Goal: Information Seeking & Learning: Learn about a topic

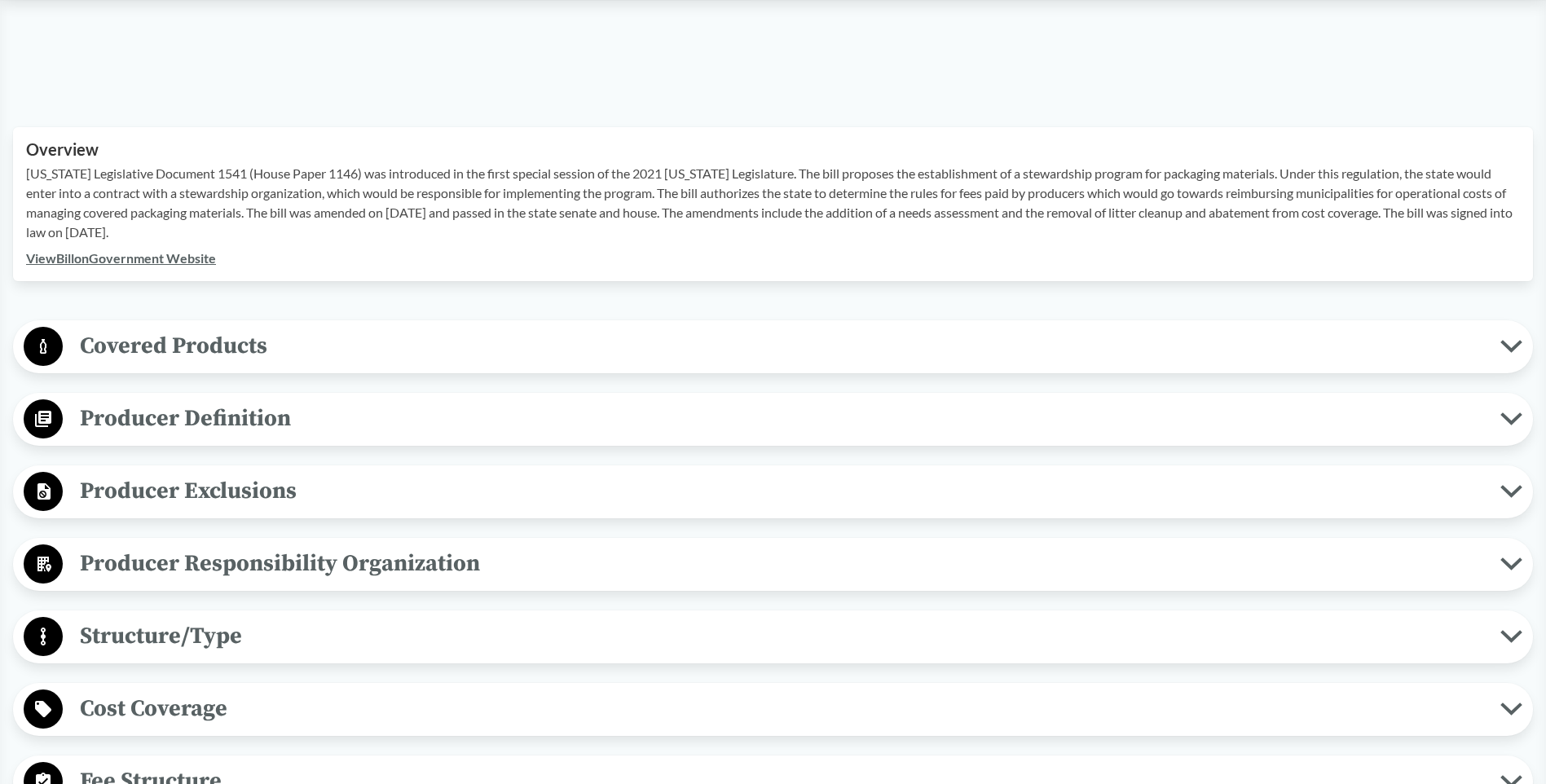
scroll to position [571, 0]
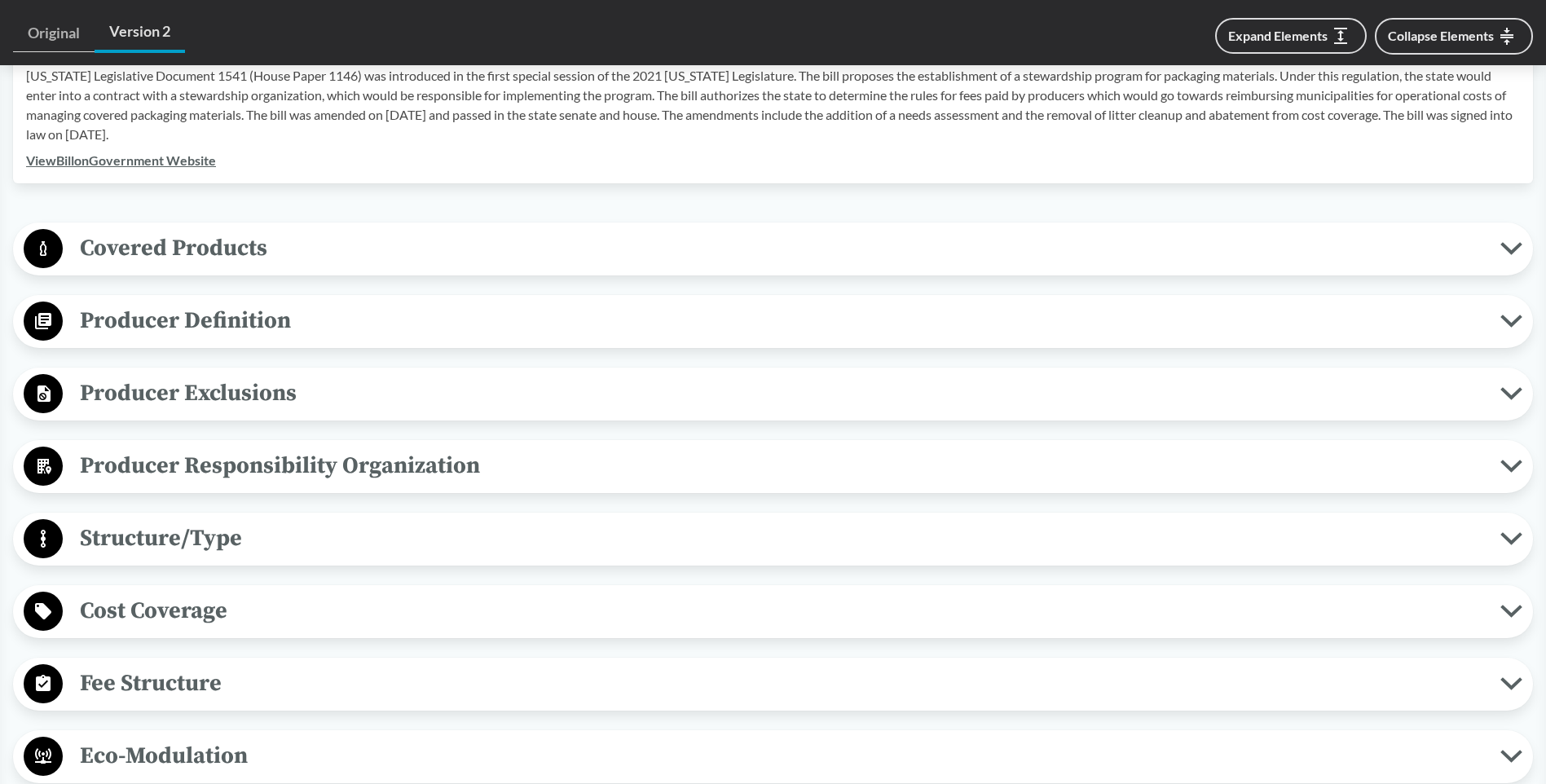
click at [202, 302] on span "Producer Definition" at bounding box center [782, 320] width 1438 height 37
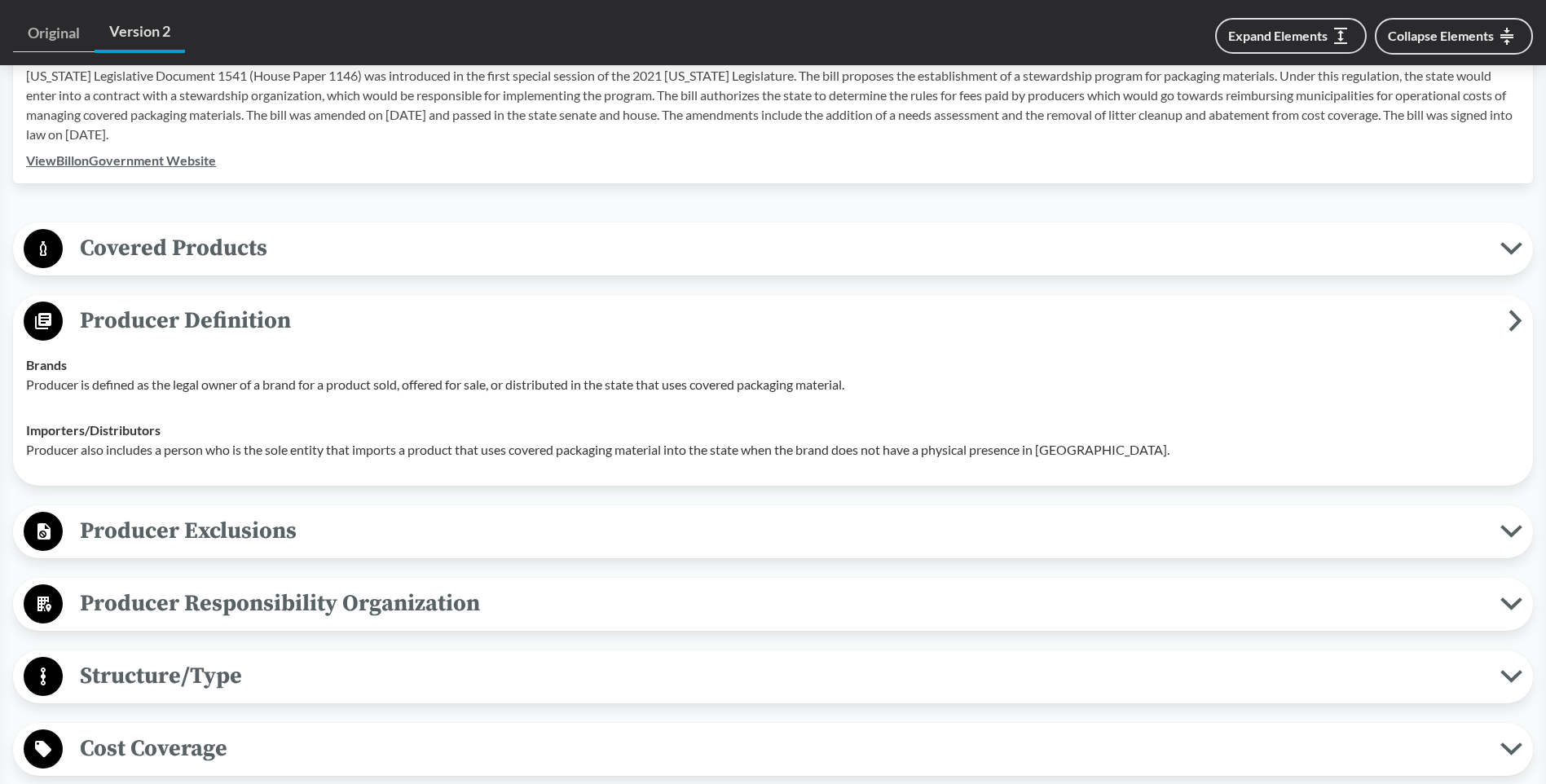
click at [200, 657] on span "Structure/Type" at bounding box center [782, 675] width 1438 height 37
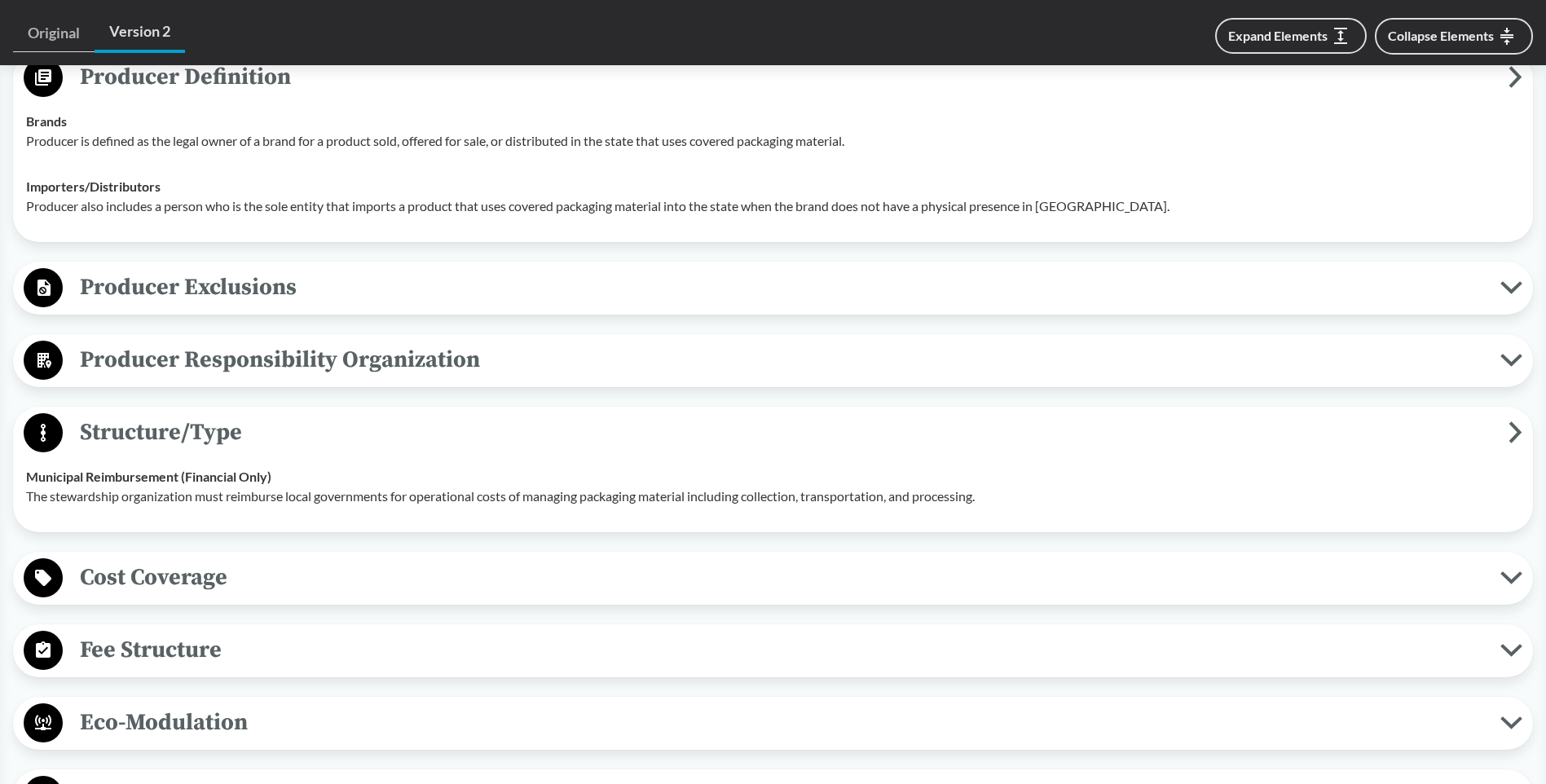
scroll to position [814, 0]
click at [113, 558] on span "Cost Coverage" at bounding box center [782, 576] width 1438 height 37
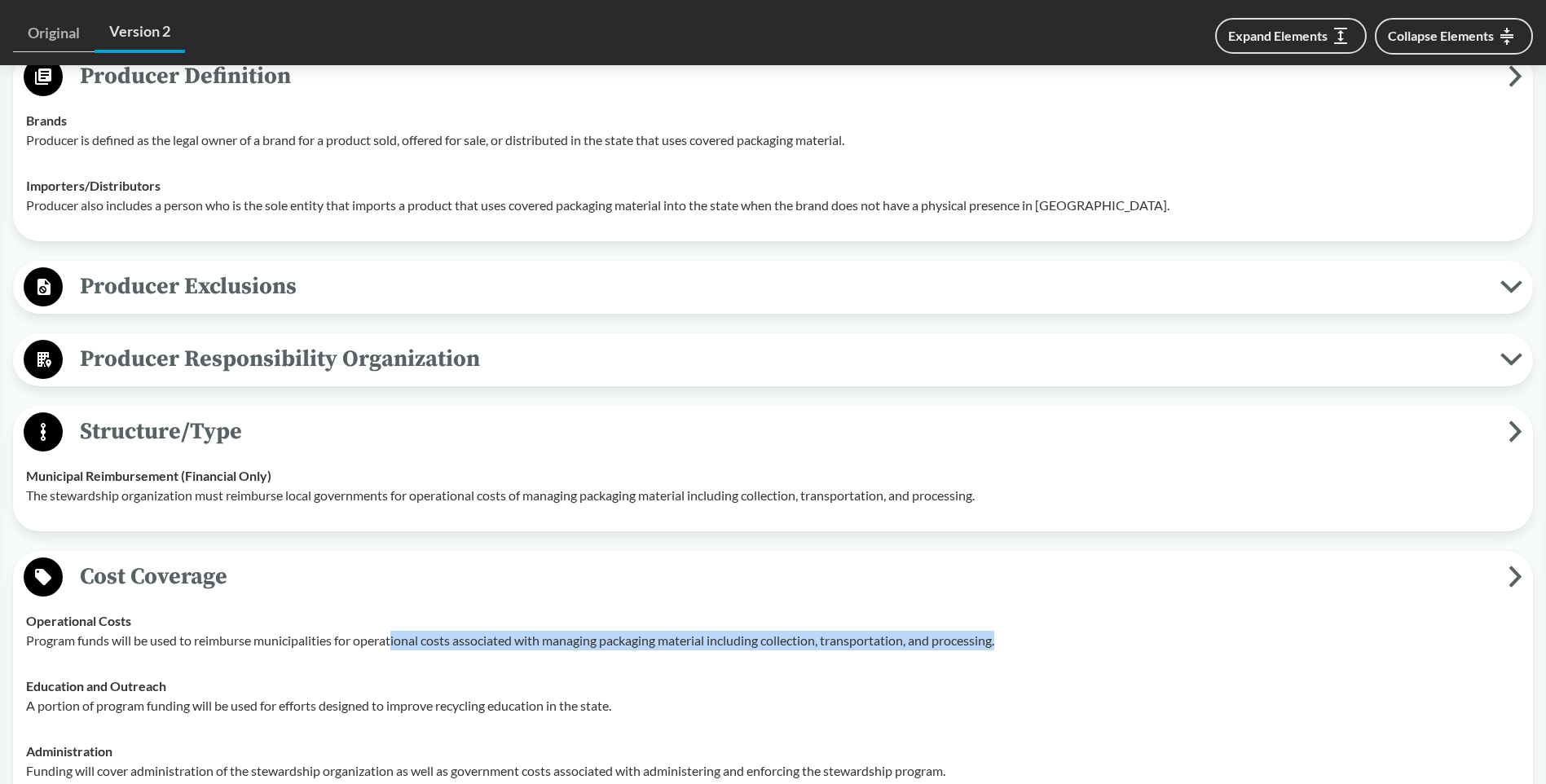
drag, startPoint x: 397, startPoint y: 620, endPoint x: 1027, endPoint y: 613, distance: 630.0
click at [1027, 630] on p "Program funds will be used to reimburse municipalities for operational costs as…" at bounding box center [773, 640] width 1494 height 20
copy p "ional costs associated with managing packaging material including collection, t…"
click at [294, 268] on span "Producer Exclusions" at bounding box center [782, 286] width 1438 height 37
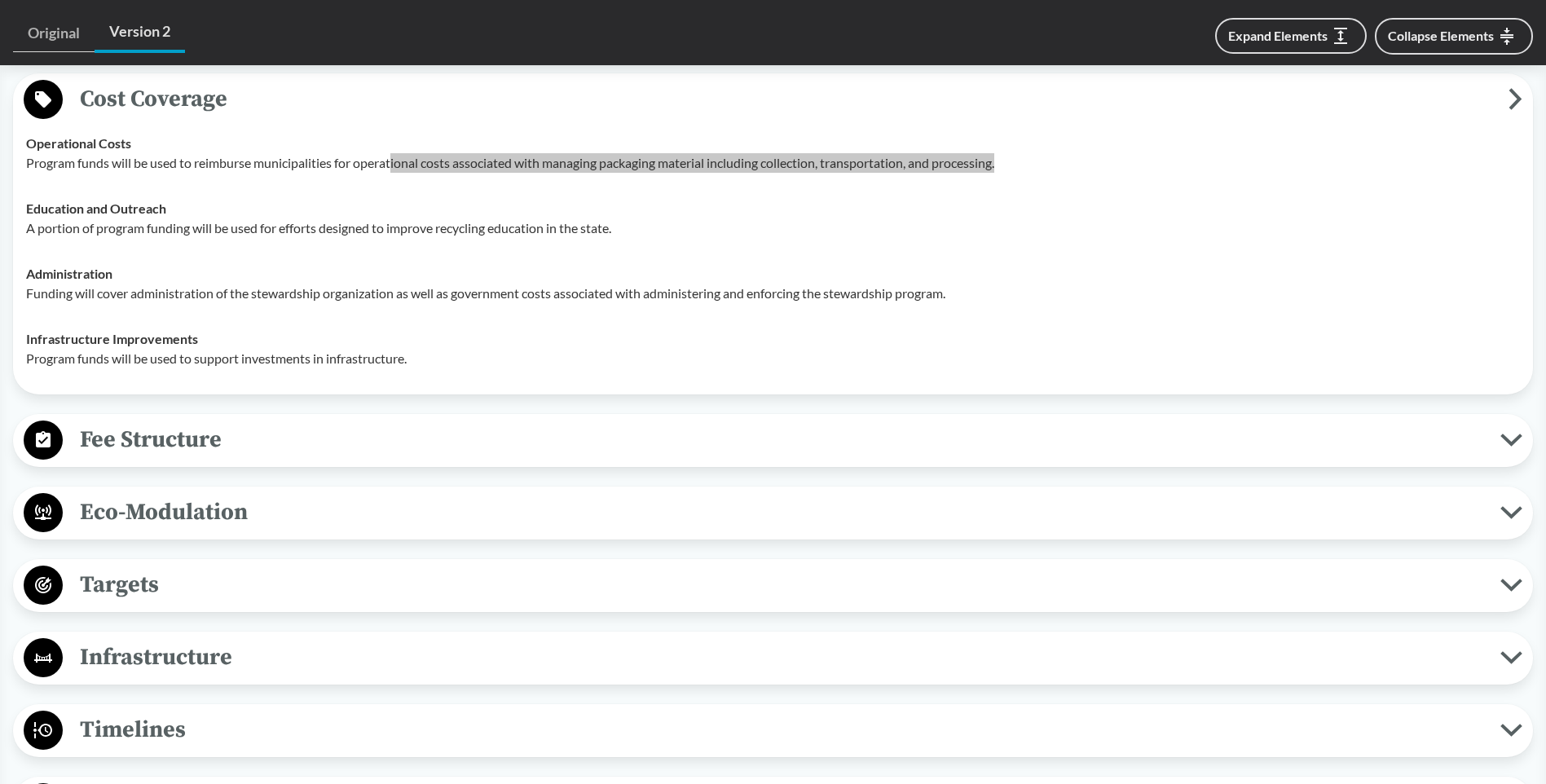
scroll to position [1548, 0]
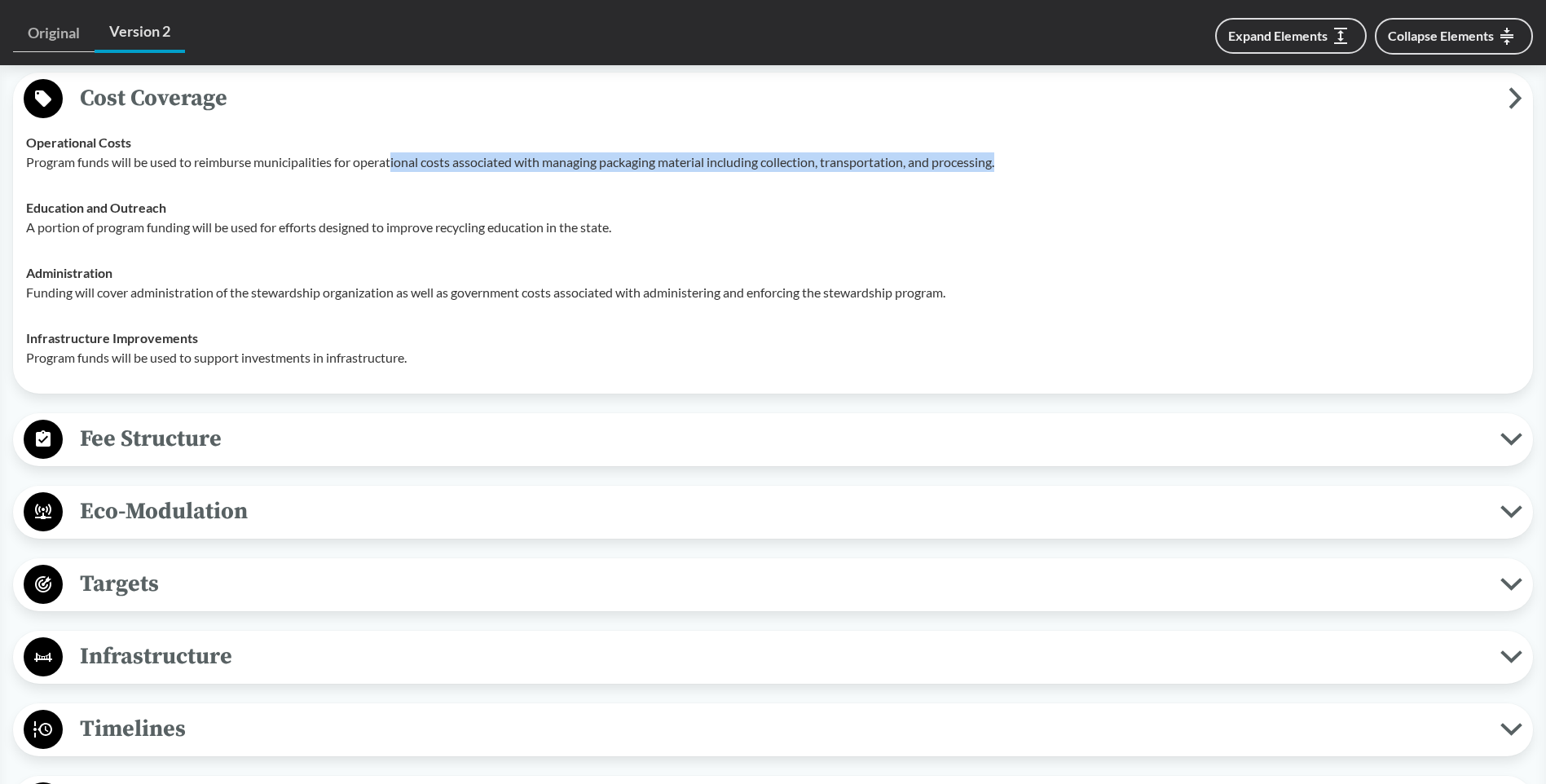
click at [131, 423] on span "Fee Structure" at bounding box center [782, 438] width 1438 height 37
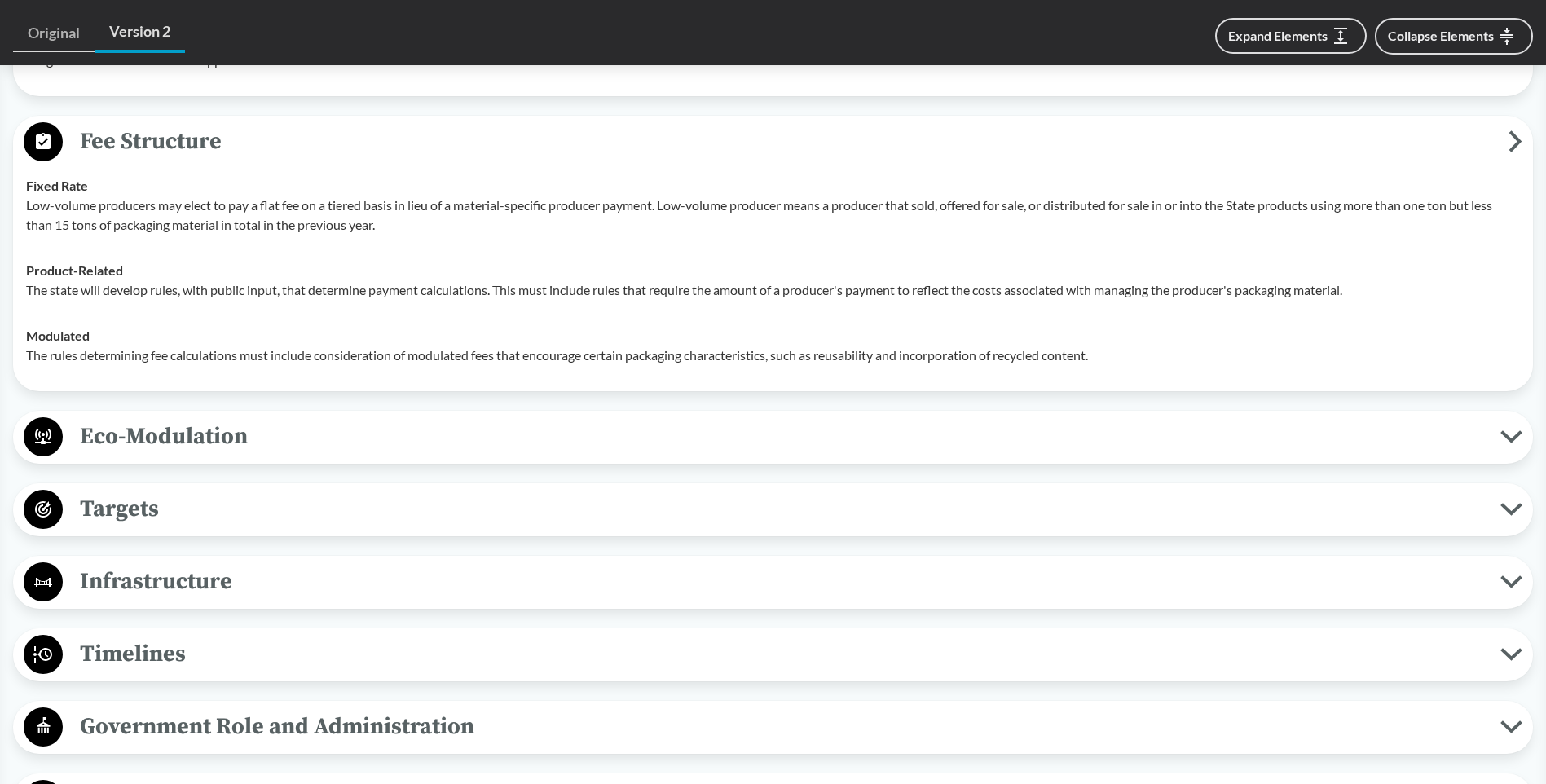
scroll to position [1874, 0]
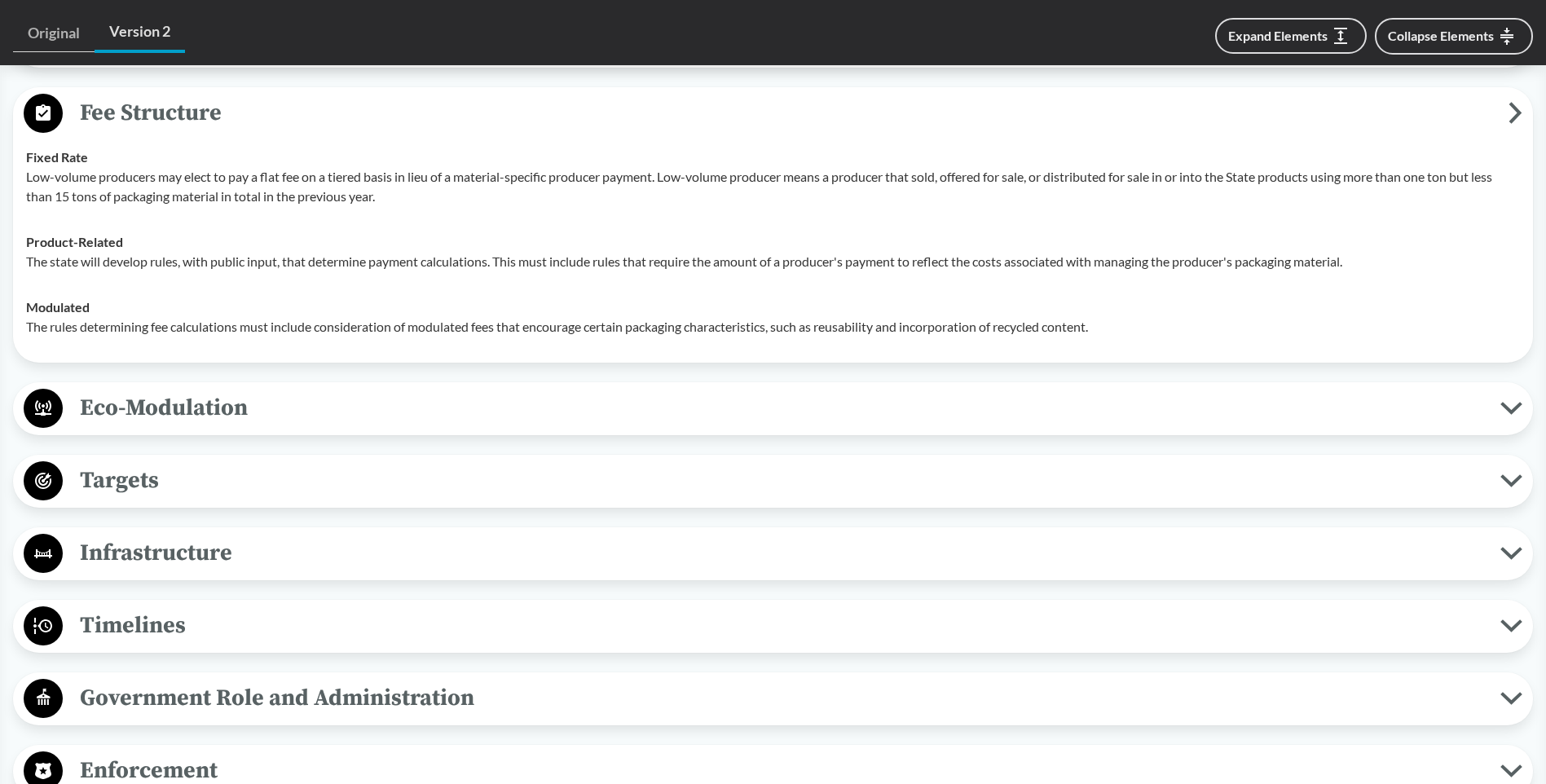
click at [136, 462] on span "Targets" at bounding box center [782, 480] width 1438 height 37
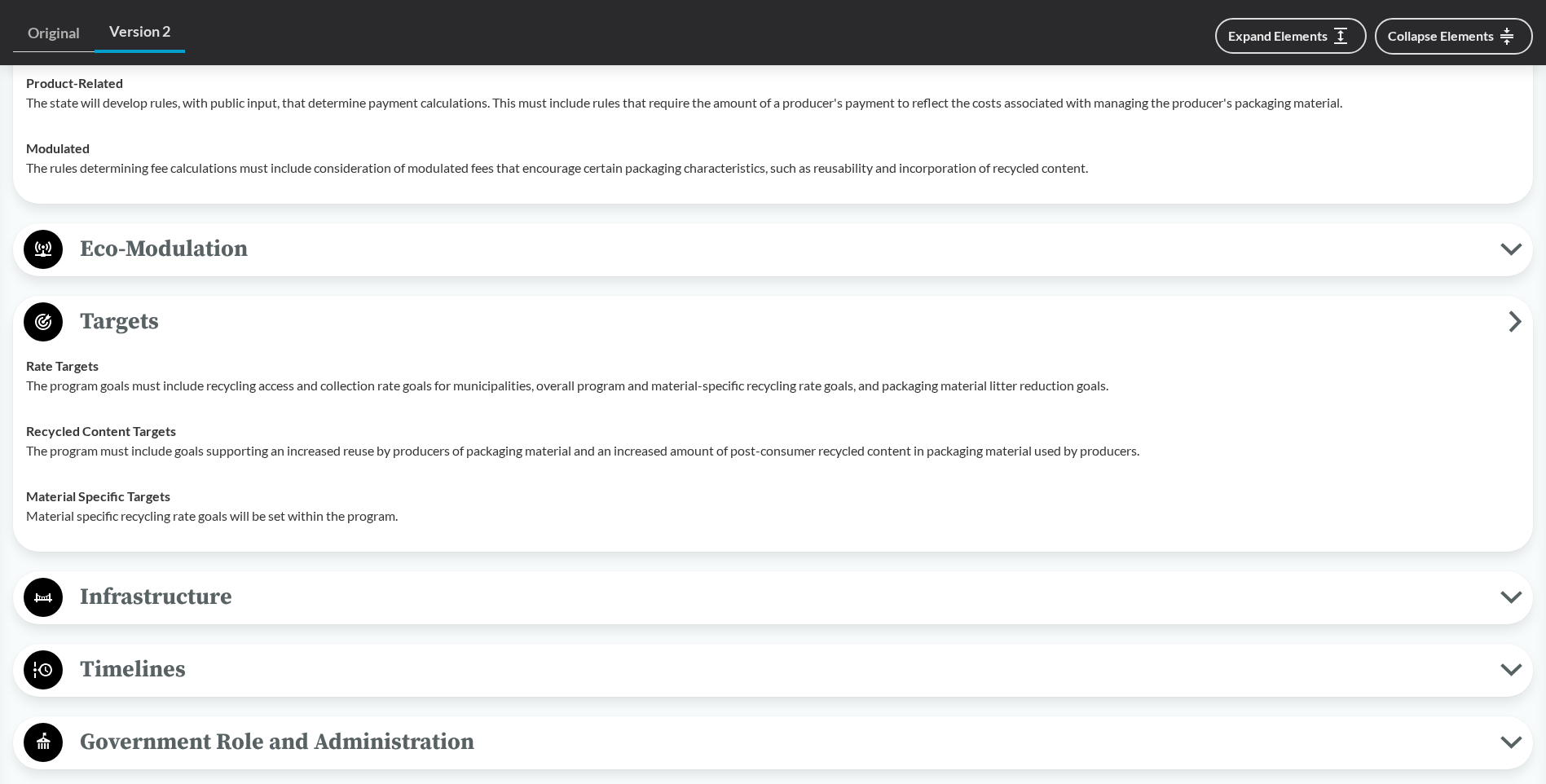
scroll to position [2036, 0]
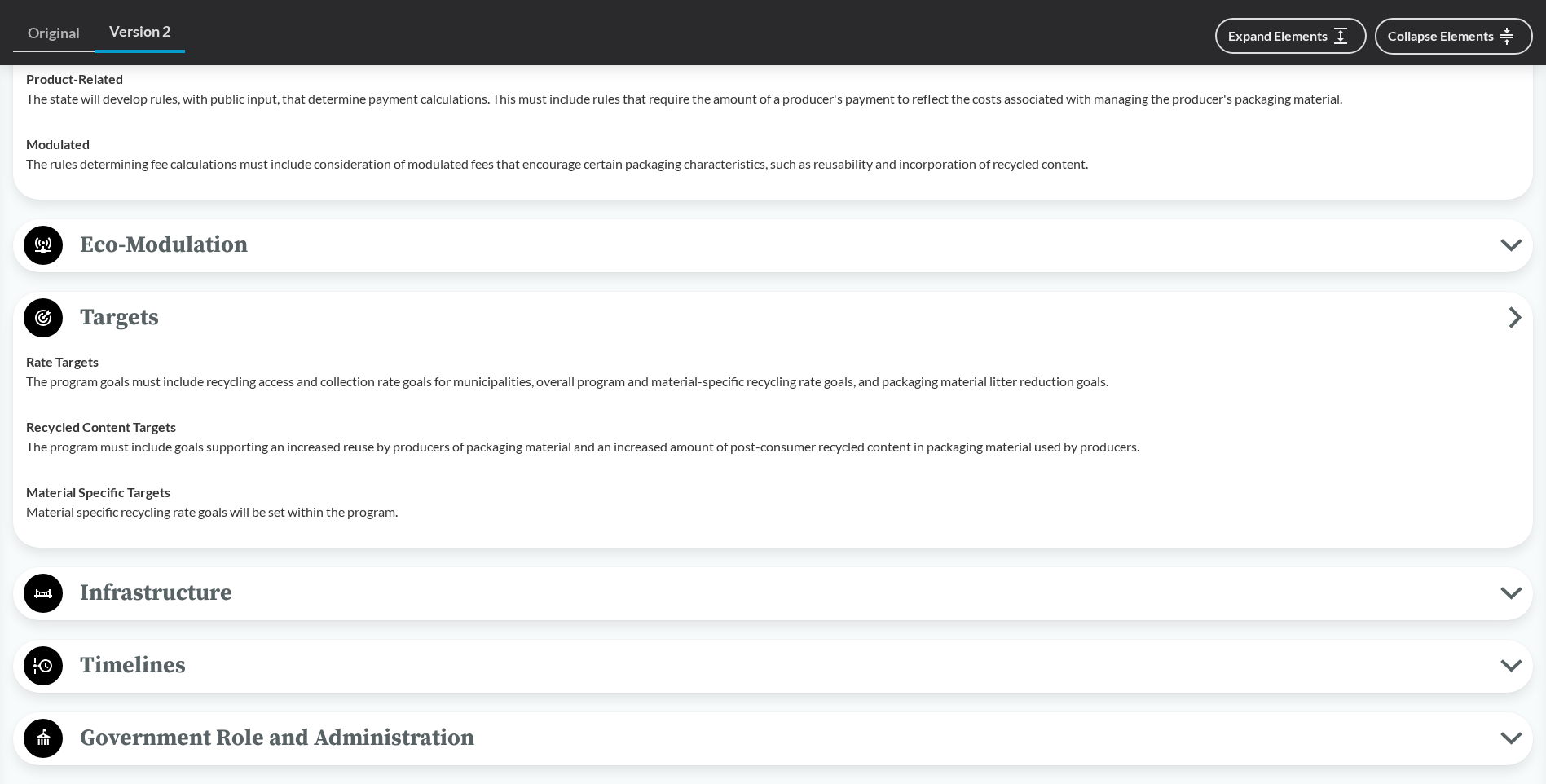
click at [160, 658] on span "Timelines" at bounding box center [782, 665] width 1438 height 37
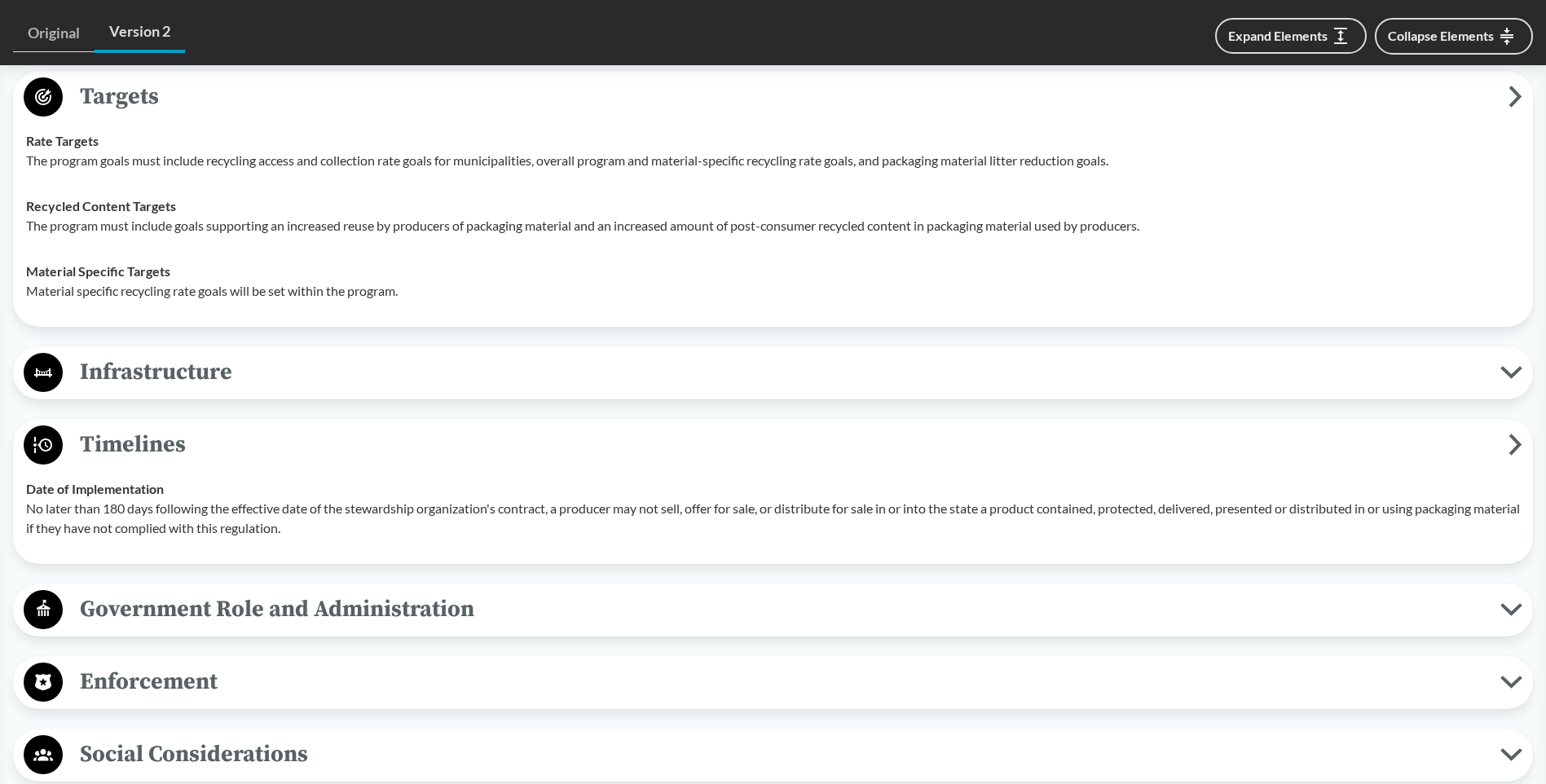
scroll to position [2281, 0]
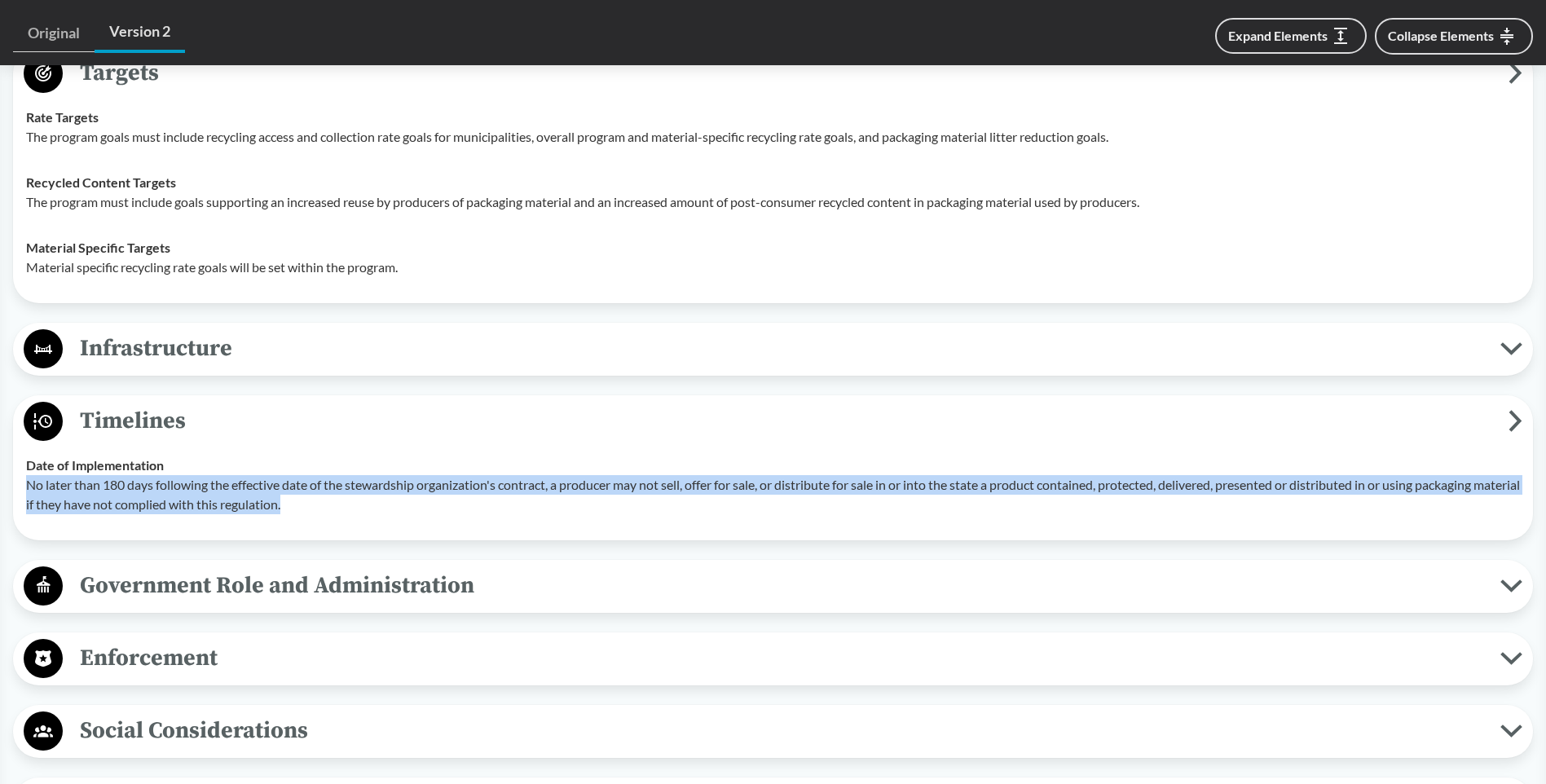
drag, startPoint x: 355, startPoint y: 477, endPoint x: 29, endPoint y: 468, distance: 326.1
click at [29, 475] on p "No later than 180 days following the effective date of the stewardship organiza…" at bounding box center [773, 495] width 1494 height 39
copy p "No later than 180 days following the effective date of the stewardship organiza…"
